Goal: Task Accomplishment & Management: Use online tool/utility

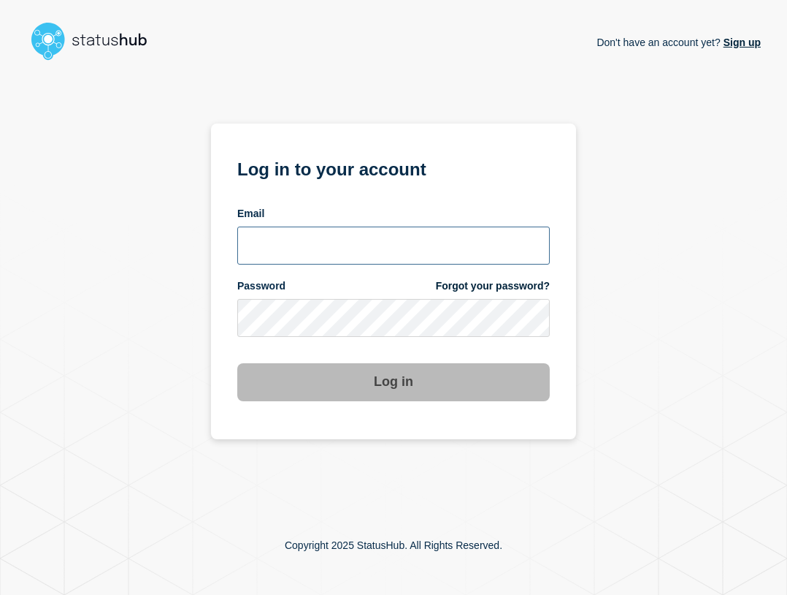
type input "[EMAIL_ADDRESS][PERSON_NAME][DOMAIN_NAME]"
drag, startPoint x: 457, startPoint y: 253, endPoint x: 457, endPoint y: 264, distance: 10.3
click at [457, 253] on input "ben.velasco@conexon.us" at bounding box center [393, 245] width 313 height 38
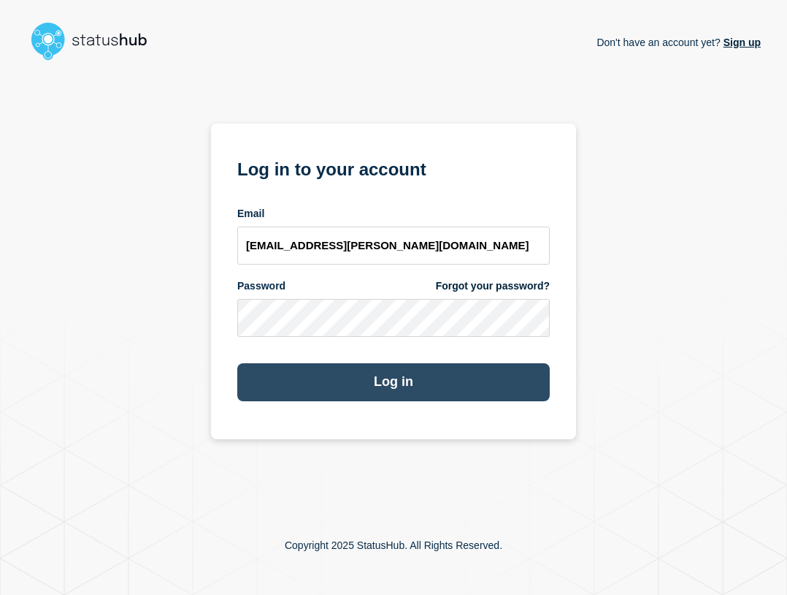
click at [440, 389] on button "Log in" at bounding box center [393, 382] width 313 height 38
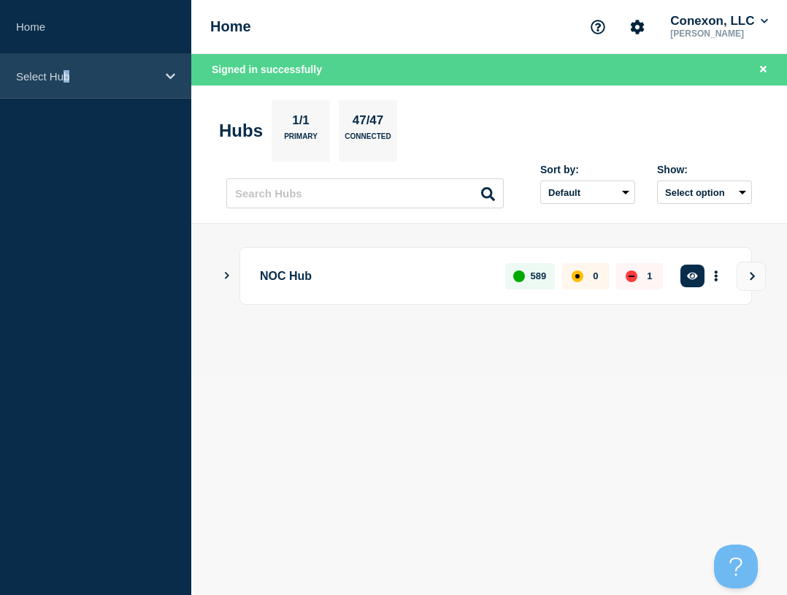
drag, startPoint x: 66, startPoint y: 67, endPoint x: 75, endPoint y: 85, distance: 20.6
click at [67, 66] on div "Select Hub" at bounding box center [95, 76] width 191 height 45
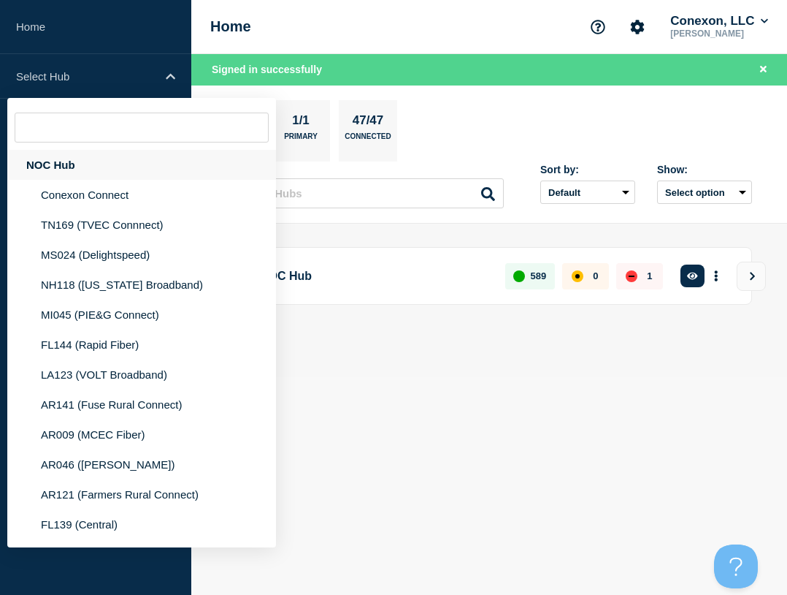
click at [78, 164] on div "NOC Hub" at bounding box center [141, 165] width 269 height 30
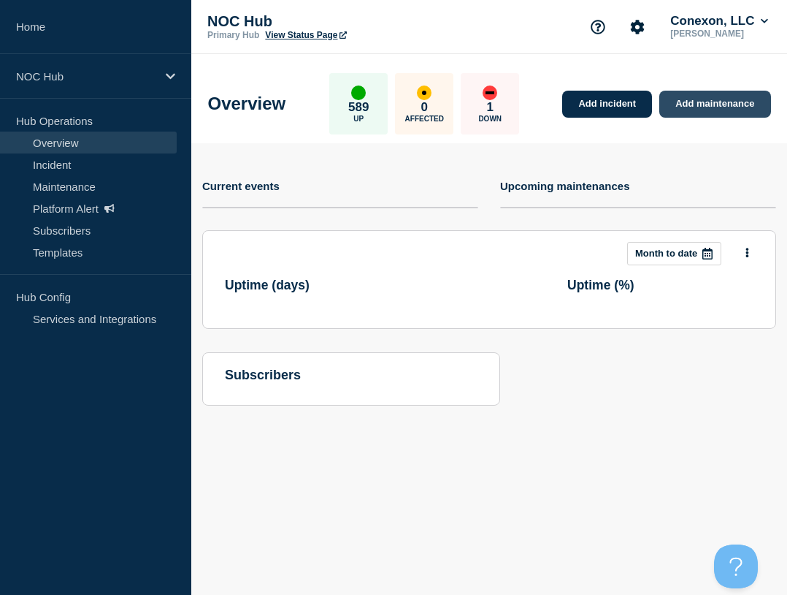
click at [710, 102] on link "Add maintenance" at bounding box center [715, 104] width 111 height 27
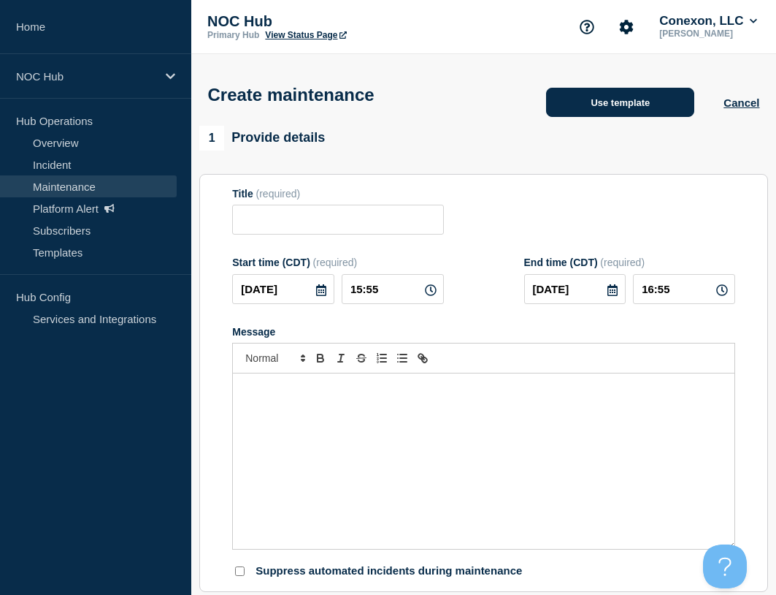
click at [603, 108] on button "Use template" at bounding box center [620, 102] width 148 height 29
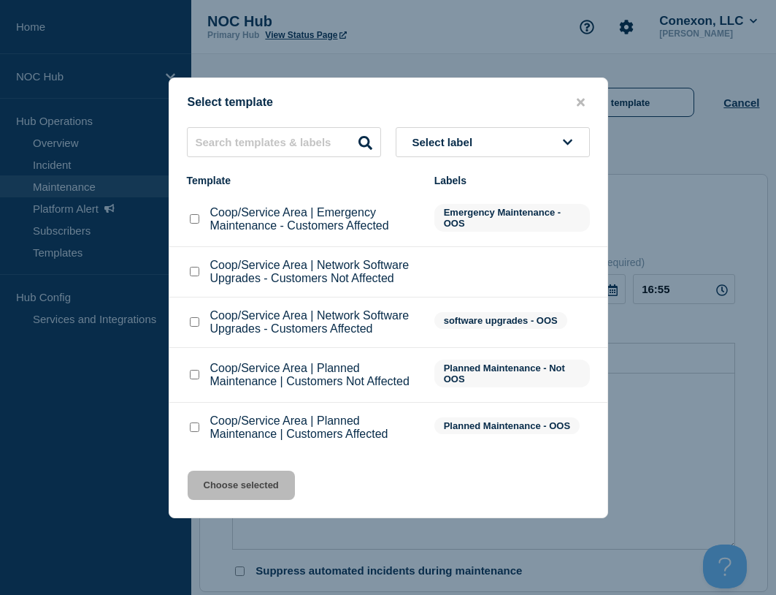
click at [195, 432] on input "Coop/Service Area | Planned Maintenance | Customers Affected checkbox" at bounding box center [194, 426] width 9 height 9
checkbox input "true"
click at [229, 480] on button "Choose selected" at bounding box center [241, 484] width 107 height 29
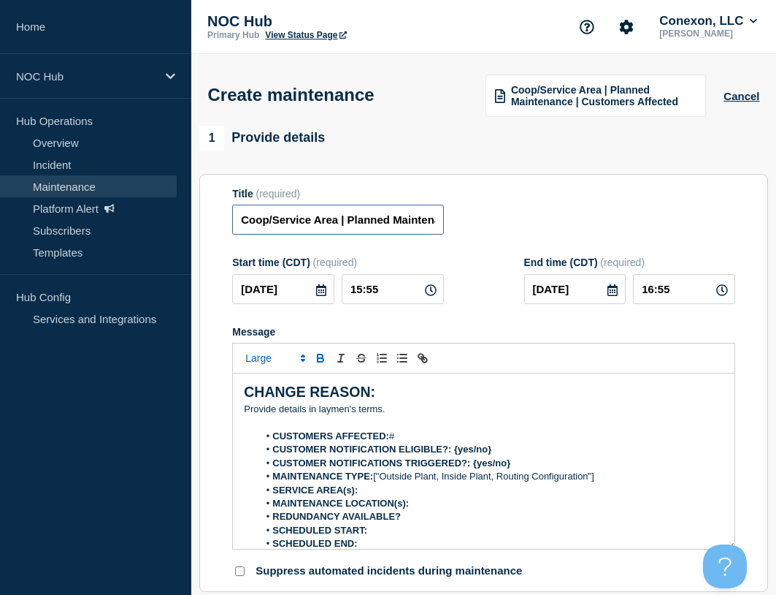
drag, startPoint x: 340, startPoint y: 225, endPoint x: 234, endPoint y: 223, distance: 105.9
click at [234, 223] on input "Coop/Service Area | Planned Maintenance | Customers Affected" at bounding box center [337, 220] width 211 height 30
type input "KY034 [GEOGRAPHIC_DATA] | Planned Maintenance | Customers Affected"
click at [299, 294] on input "[DATE]" at bounding box center [283, 289] width 102 height 30
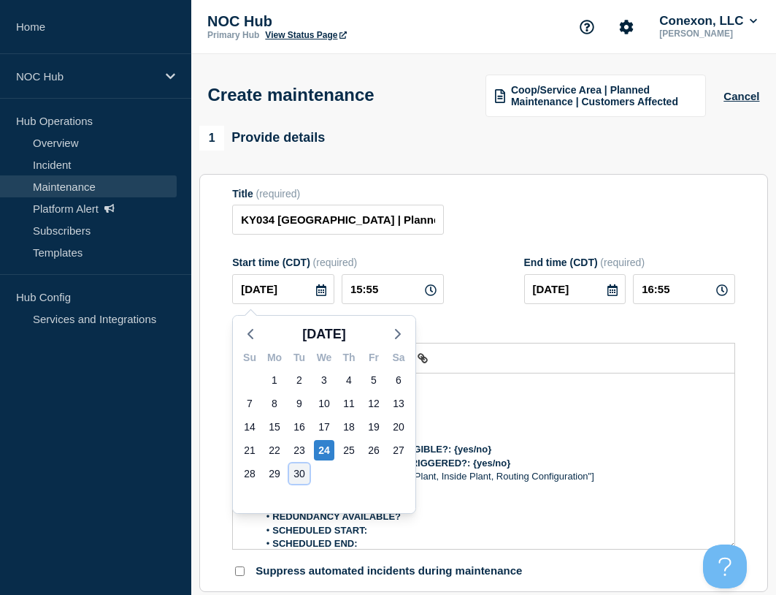
click at [294, 470] on div "30" at bounding box center [299, 473] width 20 height 20
type input "[DATE]"
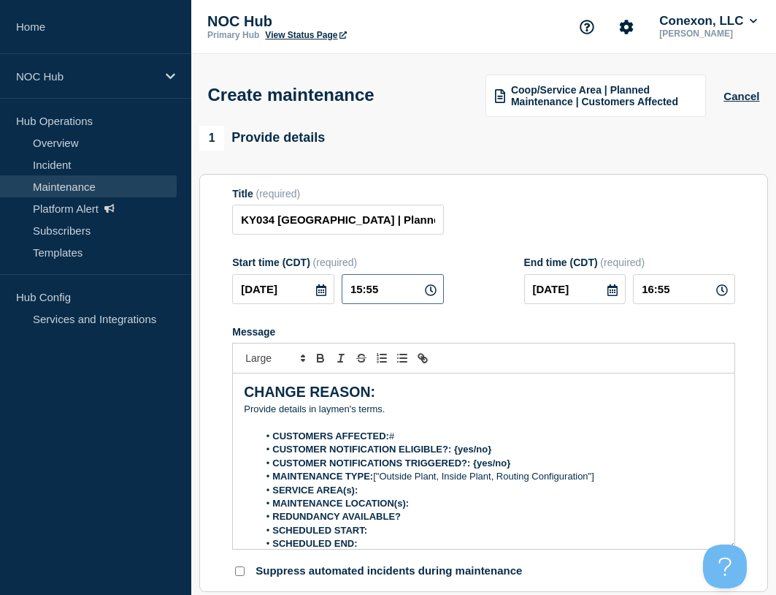
drag, startPoint x: 393, startPoint y: 297, endPoint x: 305, endPoint y: 299, distance: 87.7
click at [305, 299] on div "[DATE] 15:55" at bounding box center [337, 289] width 211 height 30
type input "23:00"
type input "[DATE]"
type input "05:00"
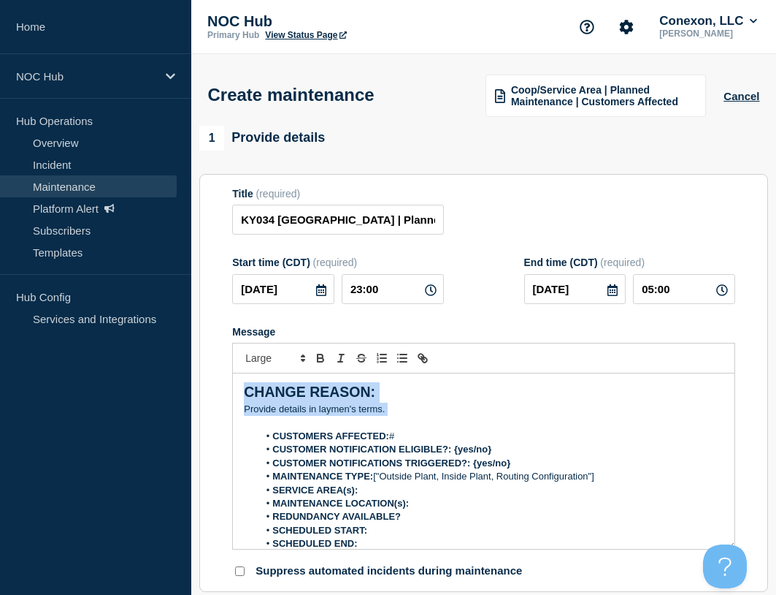
drag, startPoint x: 413, startPoint y: 408, endPoint x: 149, endPoint y: 362, distance: 268.5
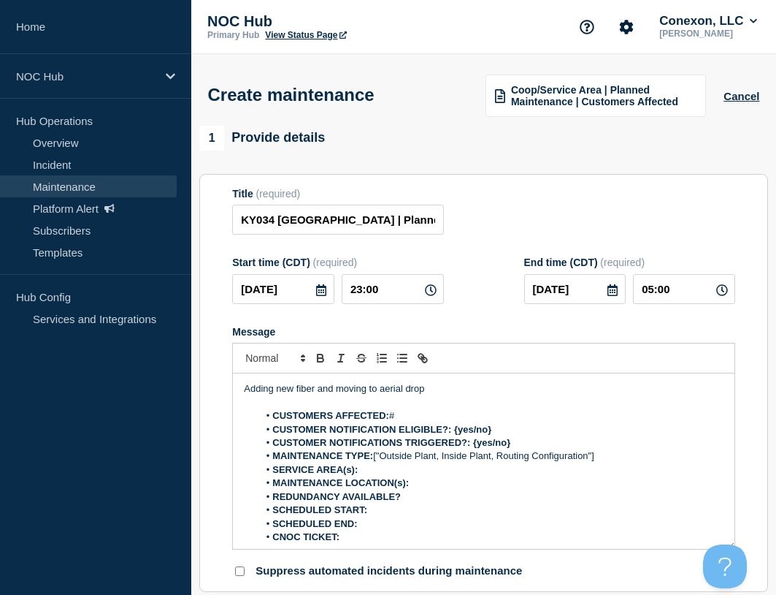
click at [446, 416] on li "CUSTOMERS AFFECTED: #" at bounding box center [491, 415] width 465 height 13
click at [452, 419] on li "CUSTOMERS AFFECTED: #" at bounding box center [491, 415] width 465 height 13
drag, startPoint x: 496, startPoint y: 429, endPoint x: 456, endPoint y: 429, distance: 40.2
click at [456, 429] on li "CUSTOMER NOTIFICATION ELIGIBLE?: {yes/no}" at bounding box center [491, 429] width 465 height 13
drag, startPoint x: 516, startPoint y: 444, endPoint x: 474, endPoint y: 443, distance: 41.6
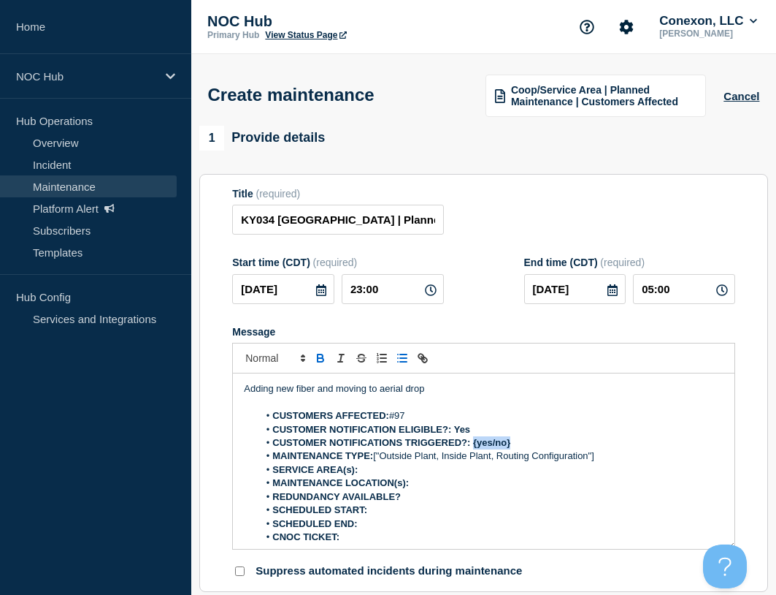
click at [474, 443] on li "CUSTOMER NOTIFICATIONS TRIGGERED?: {yes/no}" at bounding box center [491, 442] width 465 height 13
drag, startPoint x: 608, startPoint y: 461, endPoint x: 375, endPoint y: 461, distance: 233.0
click at [375, 461] on li "MAINTENANCE TYPE: ["Outside Plant, Inside Plant, Routing Configuration"]" at bounding box center [491, 455] width 465 height 13
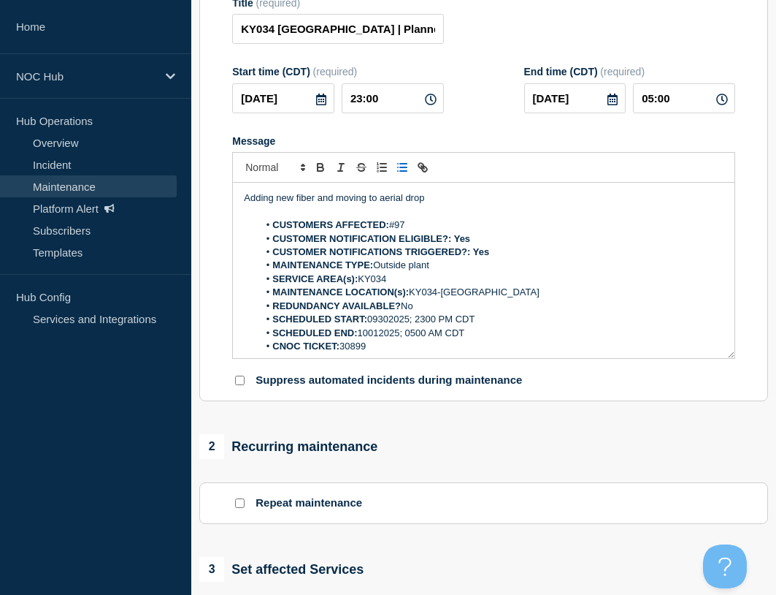
scroll to position [292, 0]
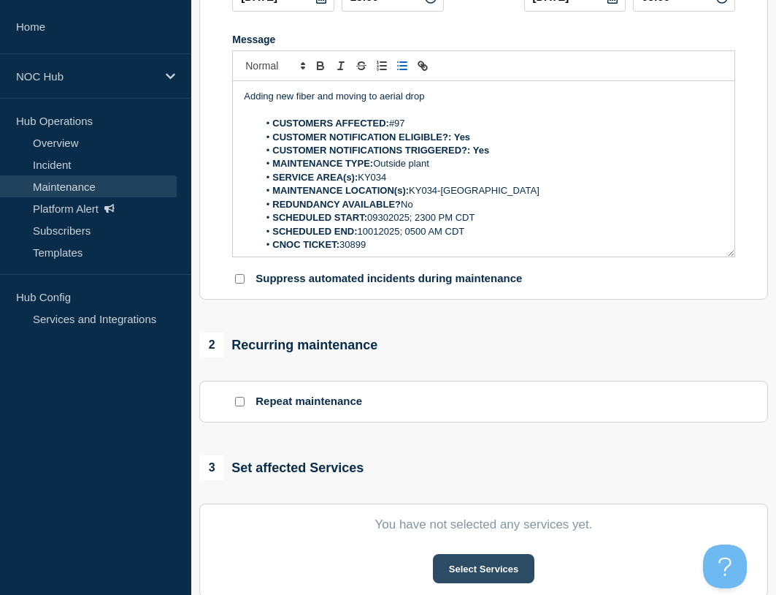
click at [497, 569] on button "Select Services" at bounding box center [484, 568] width 102 height 29
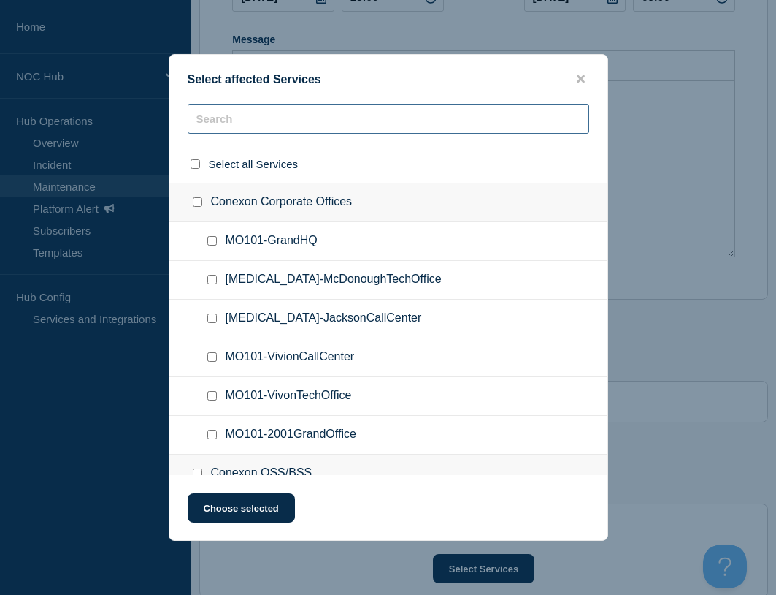
click at [269, 121] on input "text" at bounding box center [389, 119] width 402 height 30
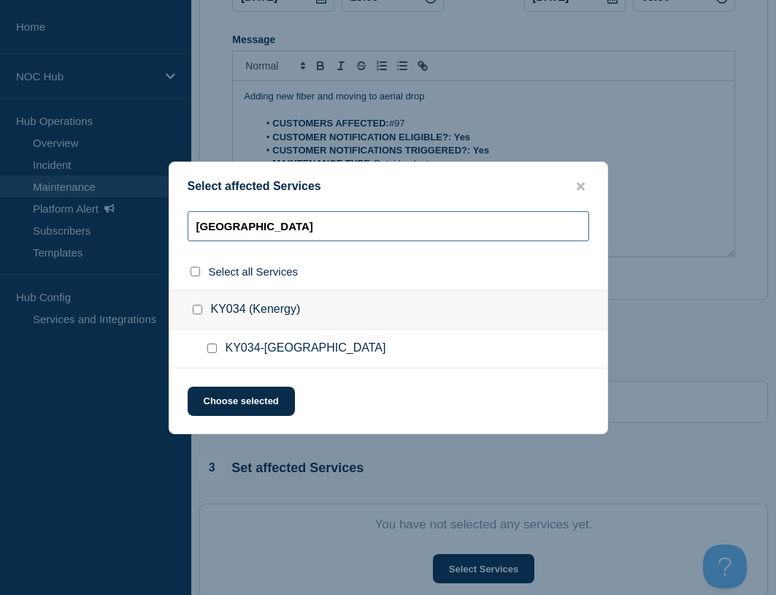
type input "[GEOGRAPHIC_DATA]"
click at [202, 351] on ul "KY034-[GEOGRAPHIC_DATA]" at bounding box center [388, 348] width 438 height 39
click at [214, 346] on input "KY034-MASONVILLE checkbox" at bounding box center [211, 347] width 9 height 9
checkbox input "true"
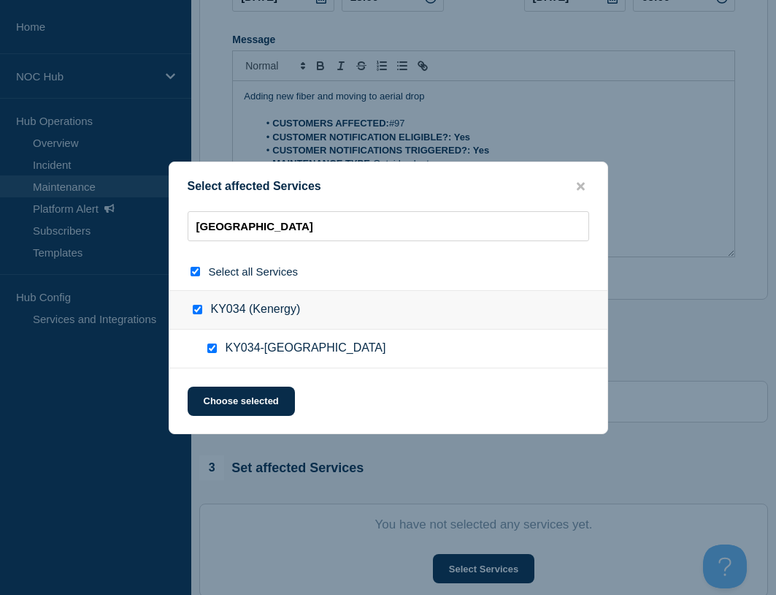
checkbox input "true"
click at [234, 405] on button "Choose selected" at bounding box center [241, 400] width 107 height 29
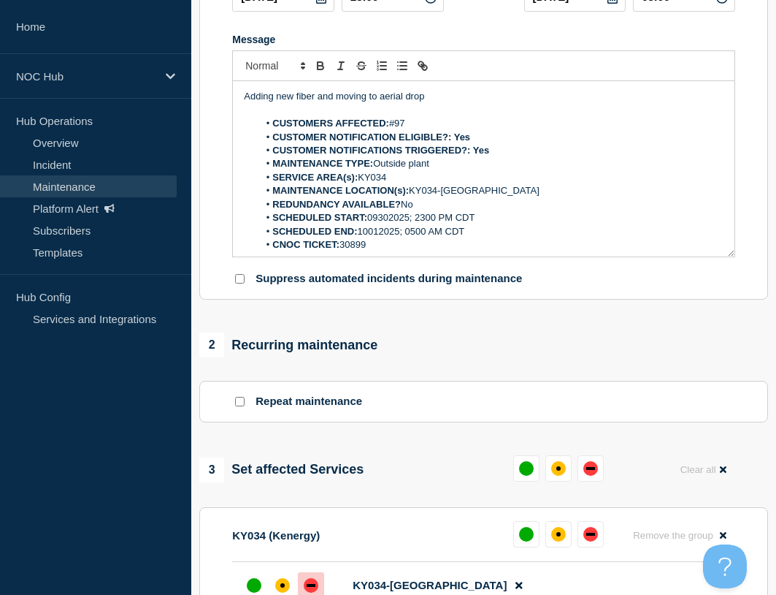
click at [308, 592] on div "down" at bounding box center [311, 585] width 15 height 15
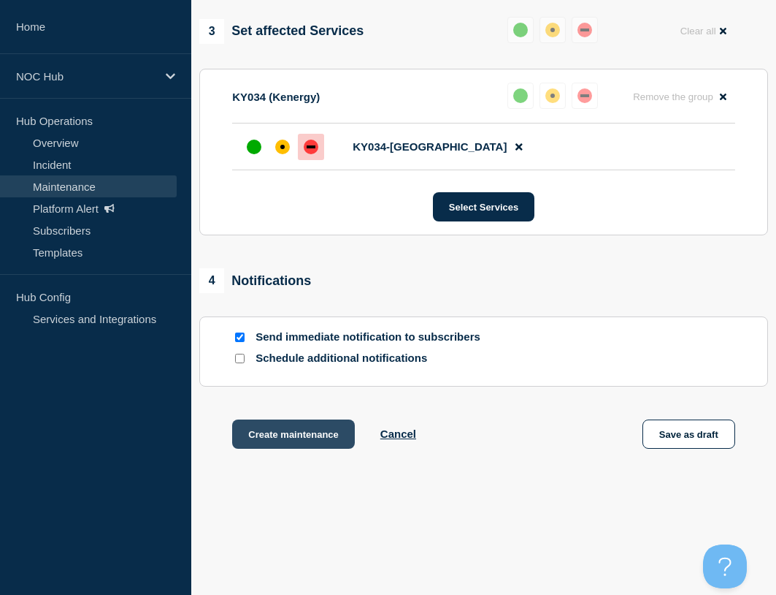
click at [322, 446] on button "Create maintenance" at bounding box center [293, 433] width 123 height 29
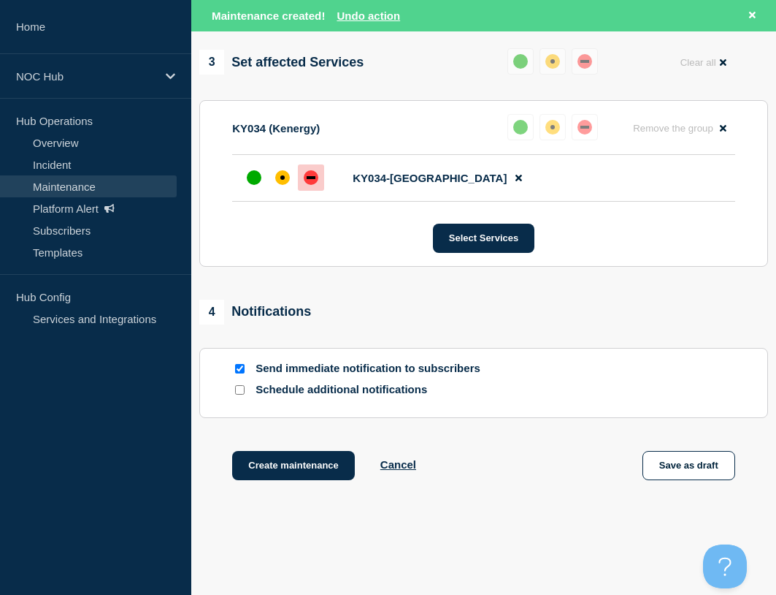
scroll to position [762, 0]
